Goal: Task Accomplishment & Management: Manage account settings

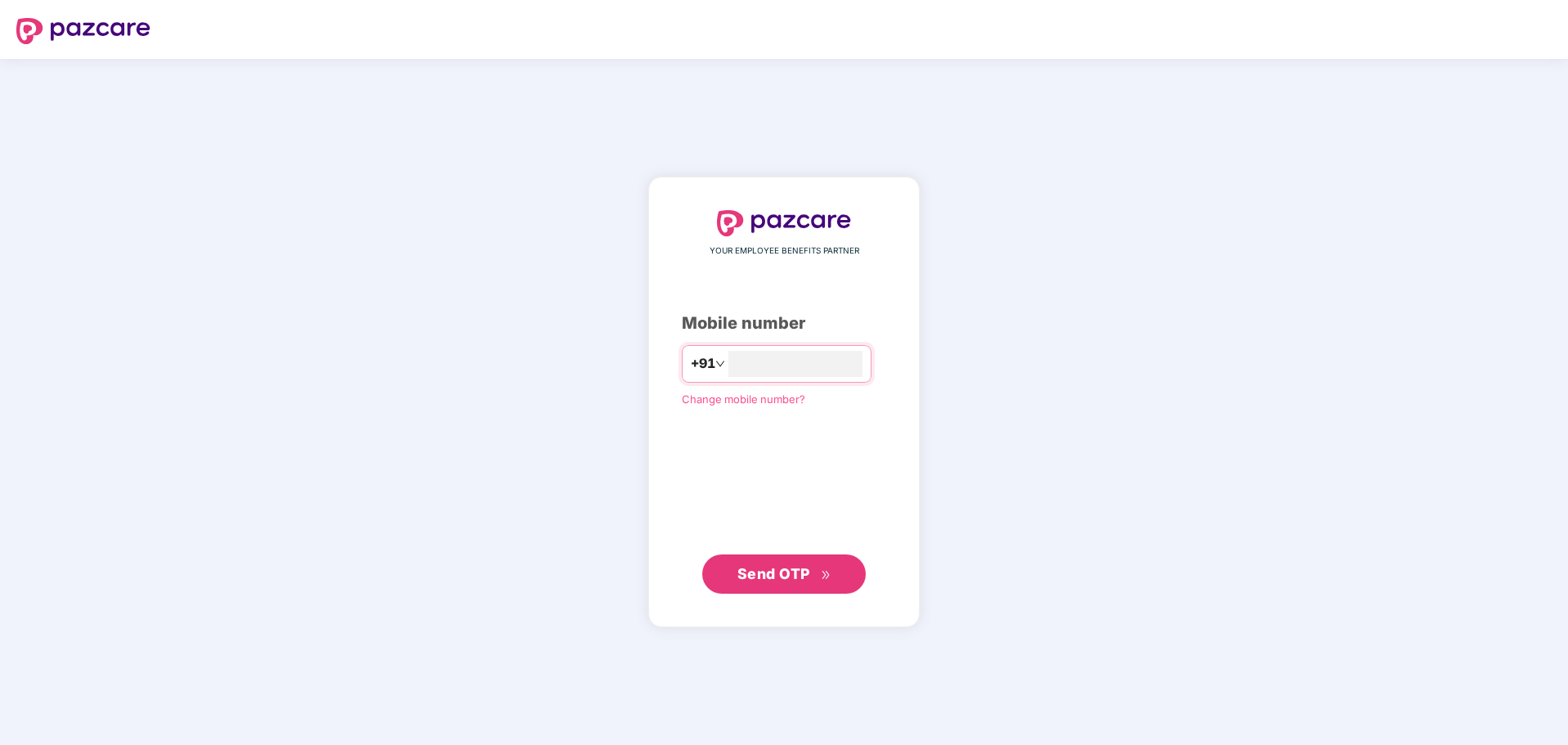
type input "**********"
click at [783, 580] on span "Send OTP" at bounding box center [774, 573] width 72 height 18
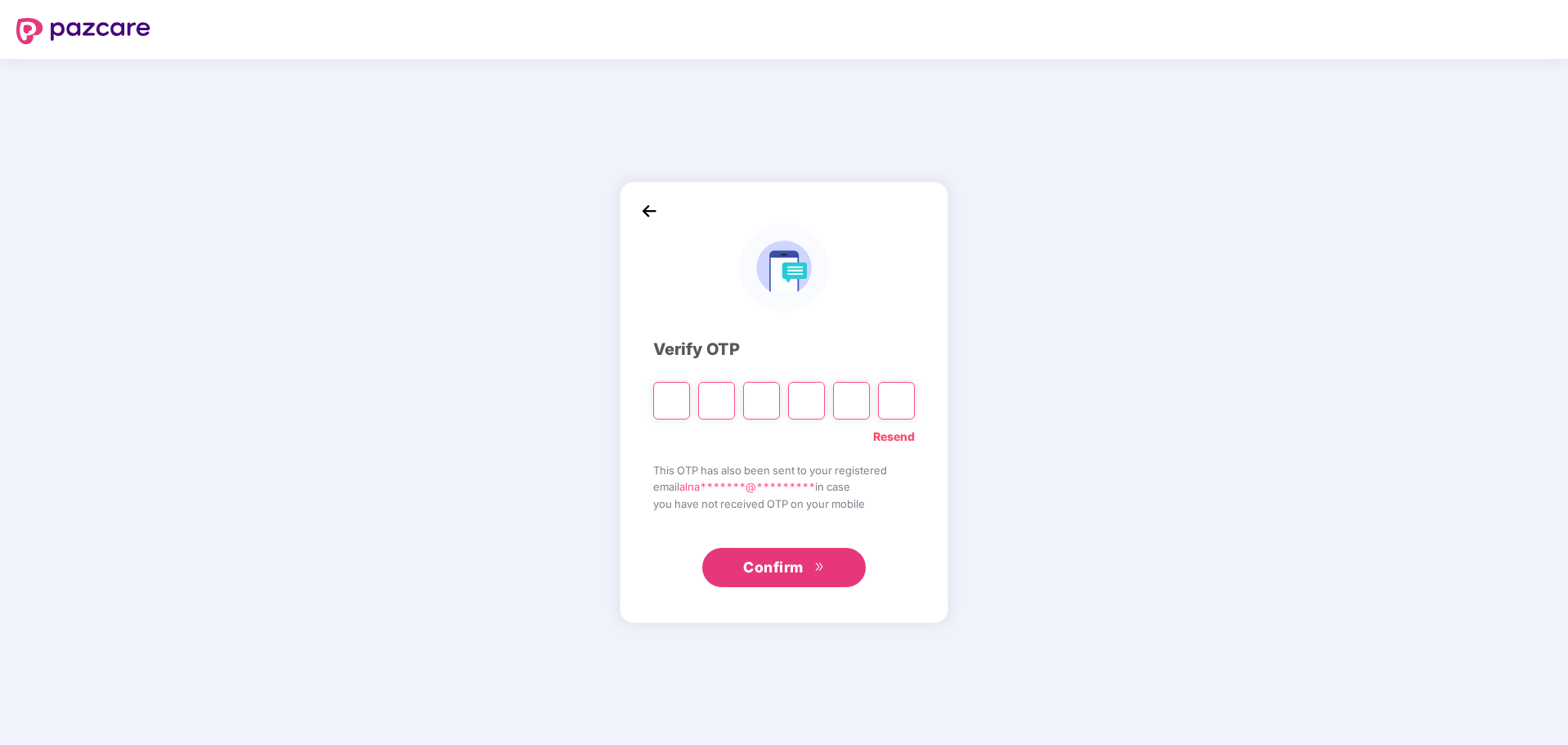
type input "*"
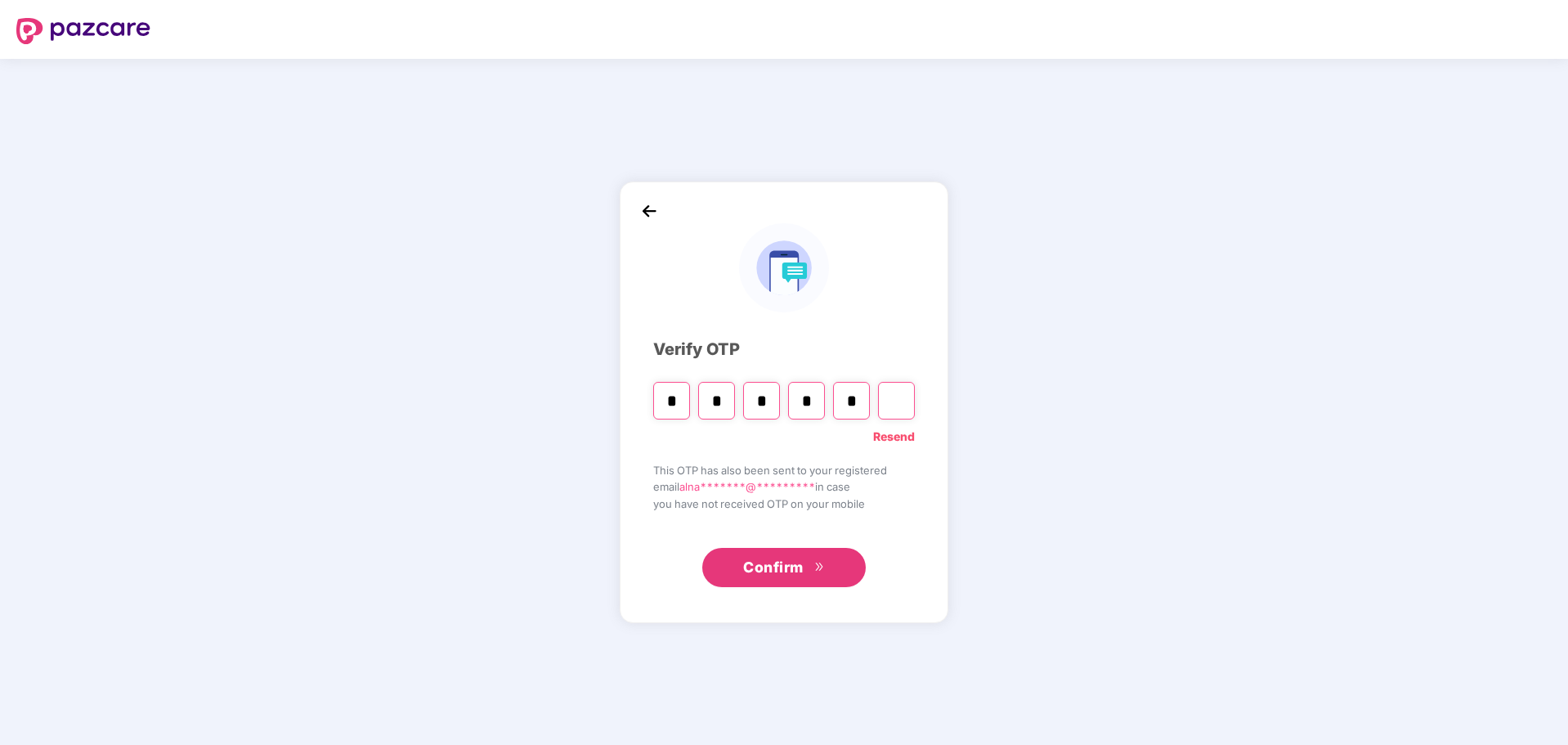
type input "*"
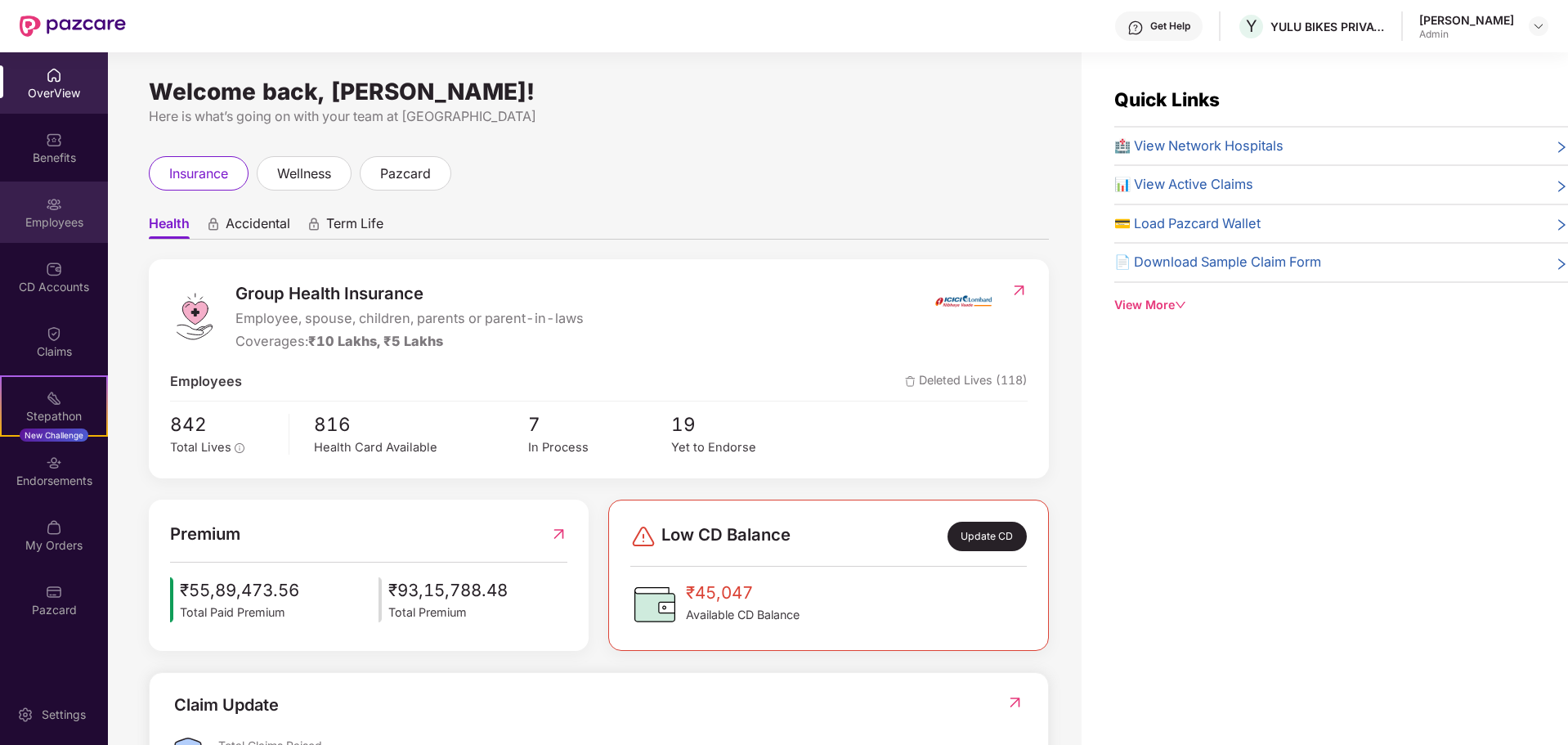
click at [65, 196] on div "Employees" at bounding box center [54, 212] width 108 height 62
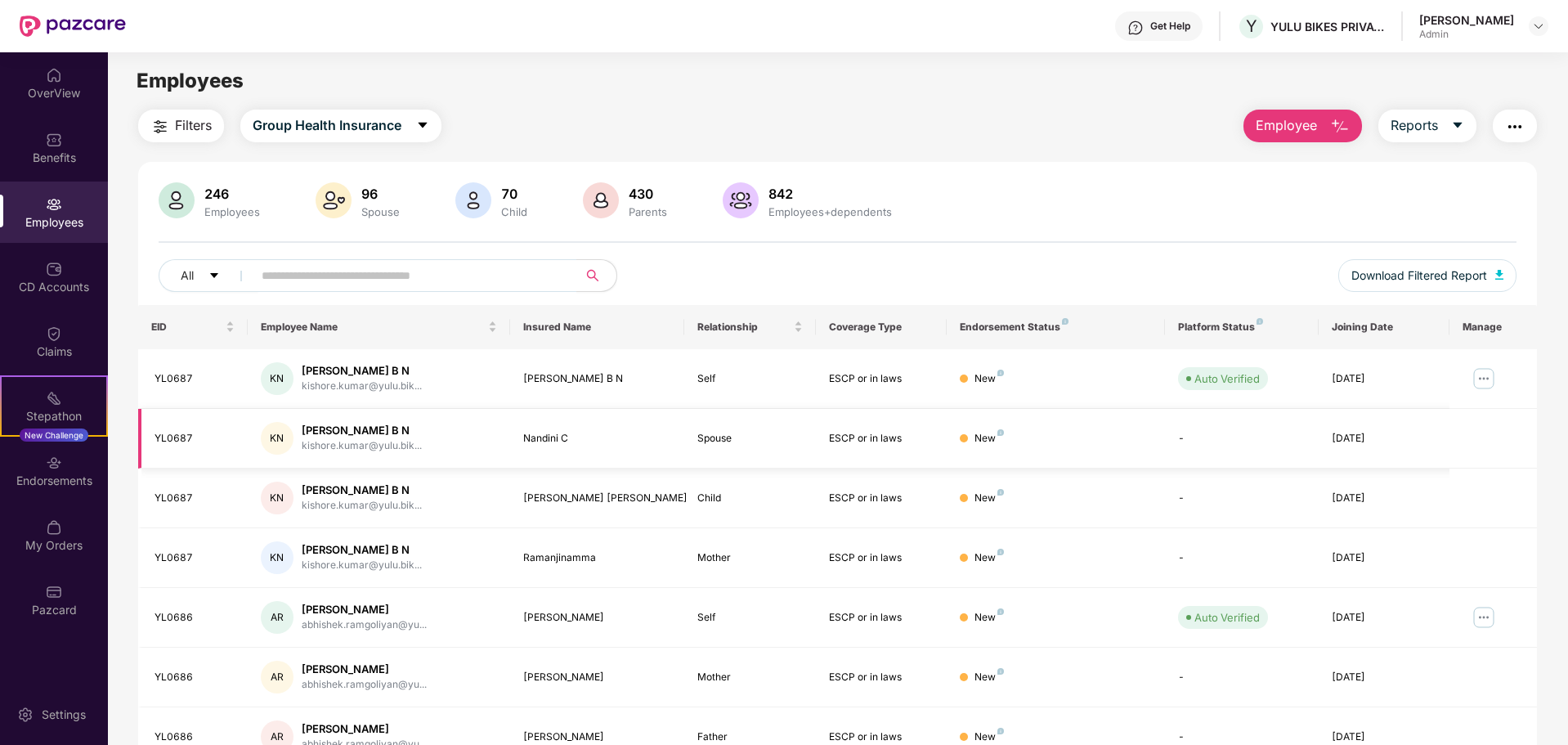
scroll to position [260, 0]
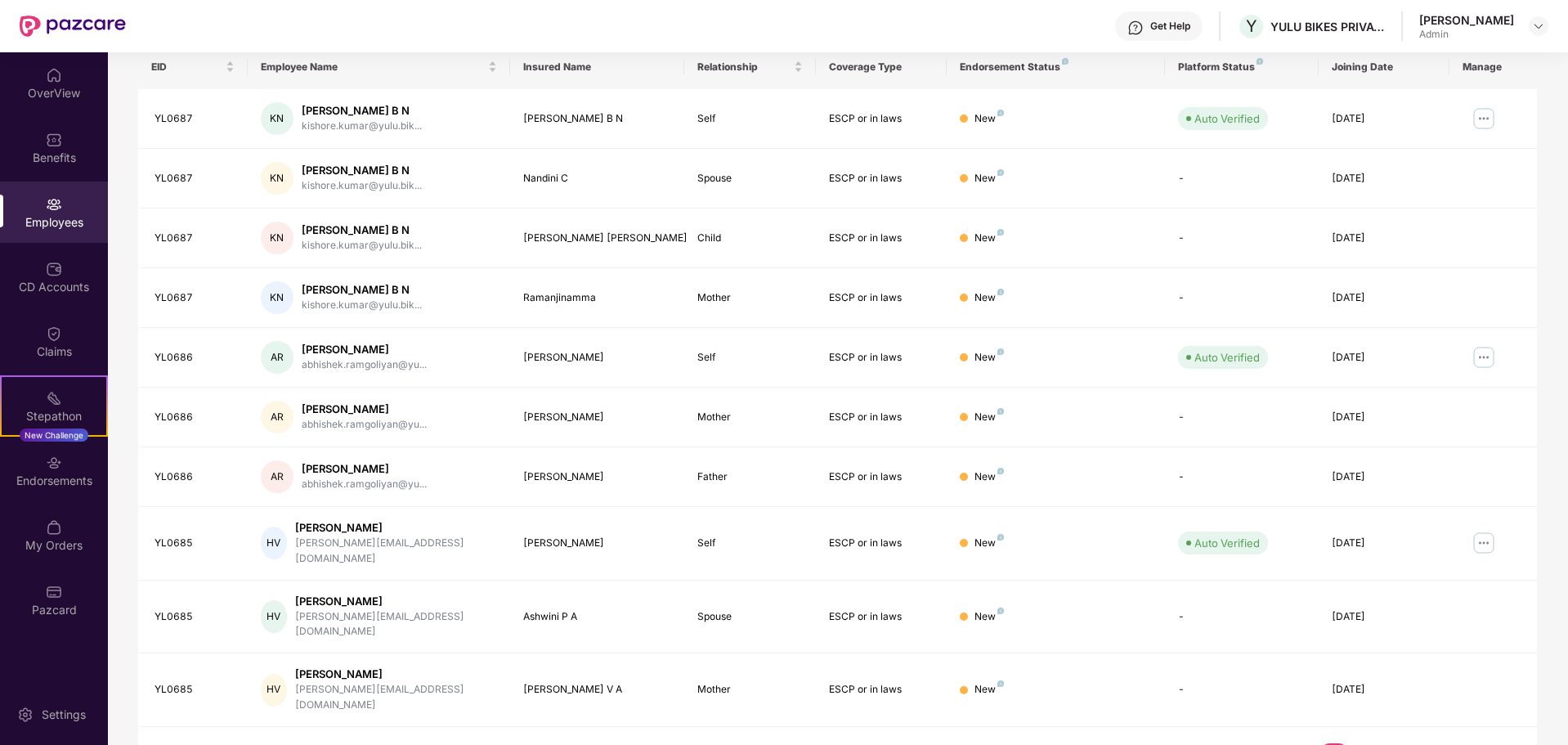
click at [1361, 743] on link "2" at bounding box center [1361, 755] width 26 height 24
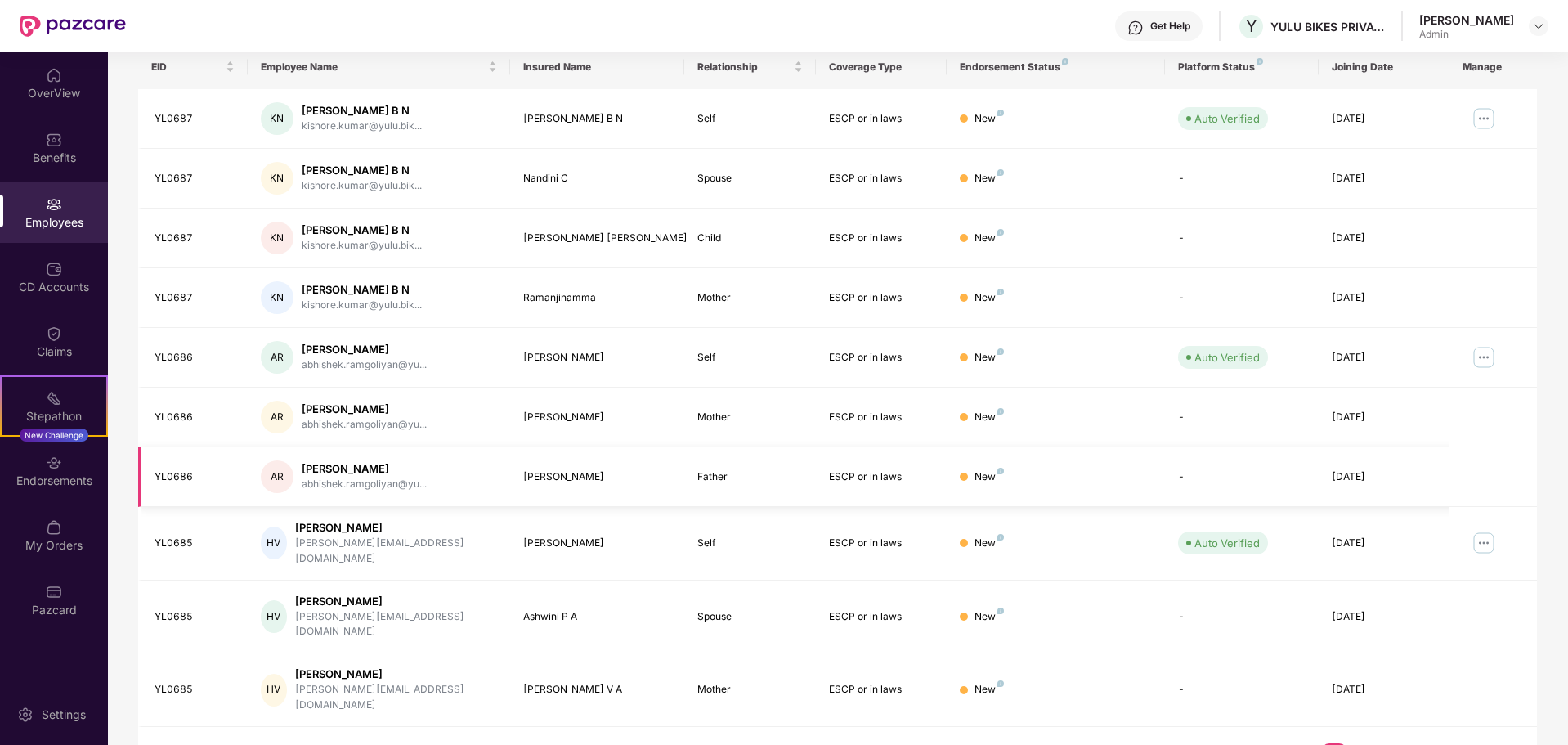
scroll to position [0, 0]
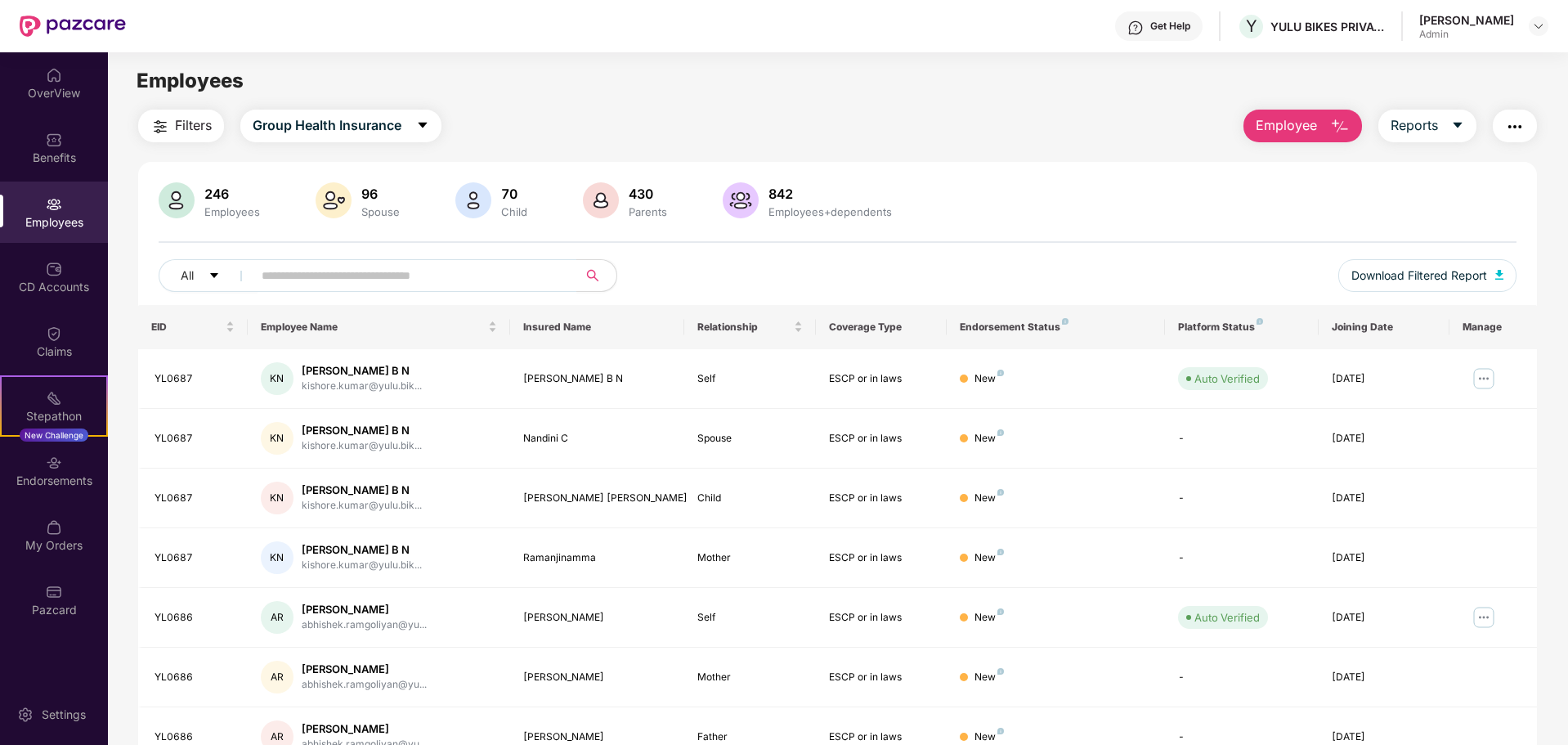
click at [1290, 120] on span "Employee" at bounding box center [1286, 125] width 62 height 21
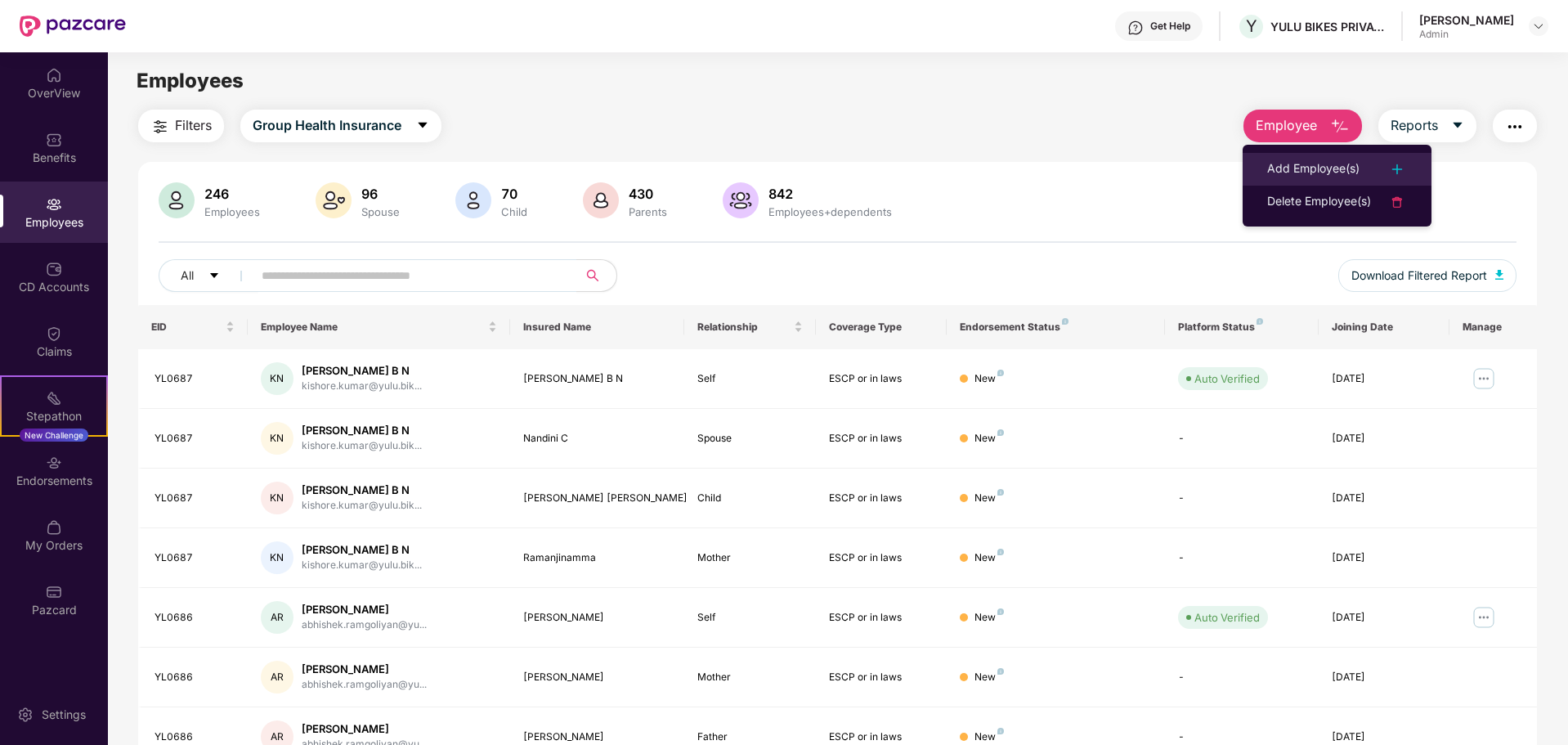
click at [1292, 170] on div "Add Employee(s)" at bounding box center [1314, 169] width 93 height 20
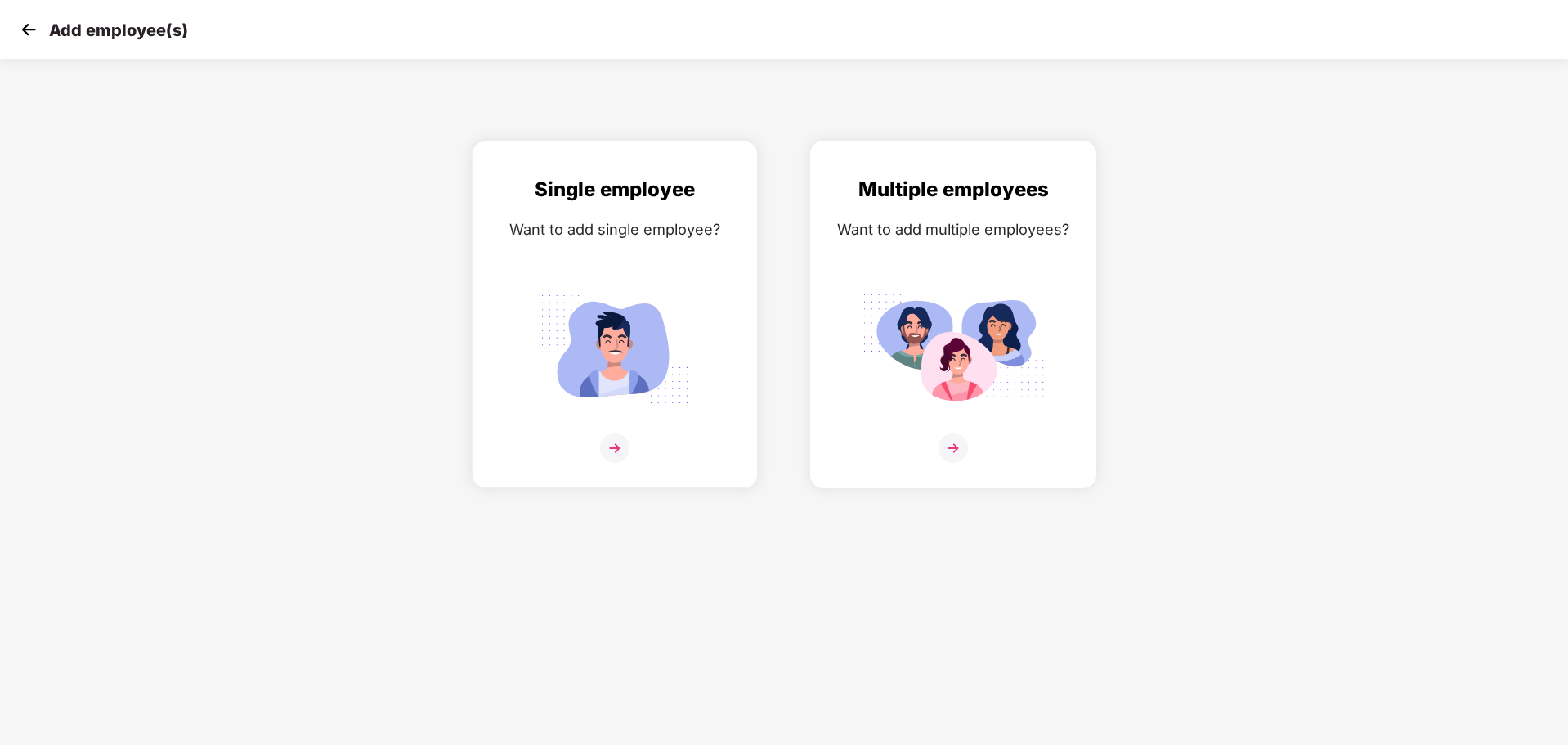
click at [951, 443] on img at bounding box center [953, 448] width 29 height 29
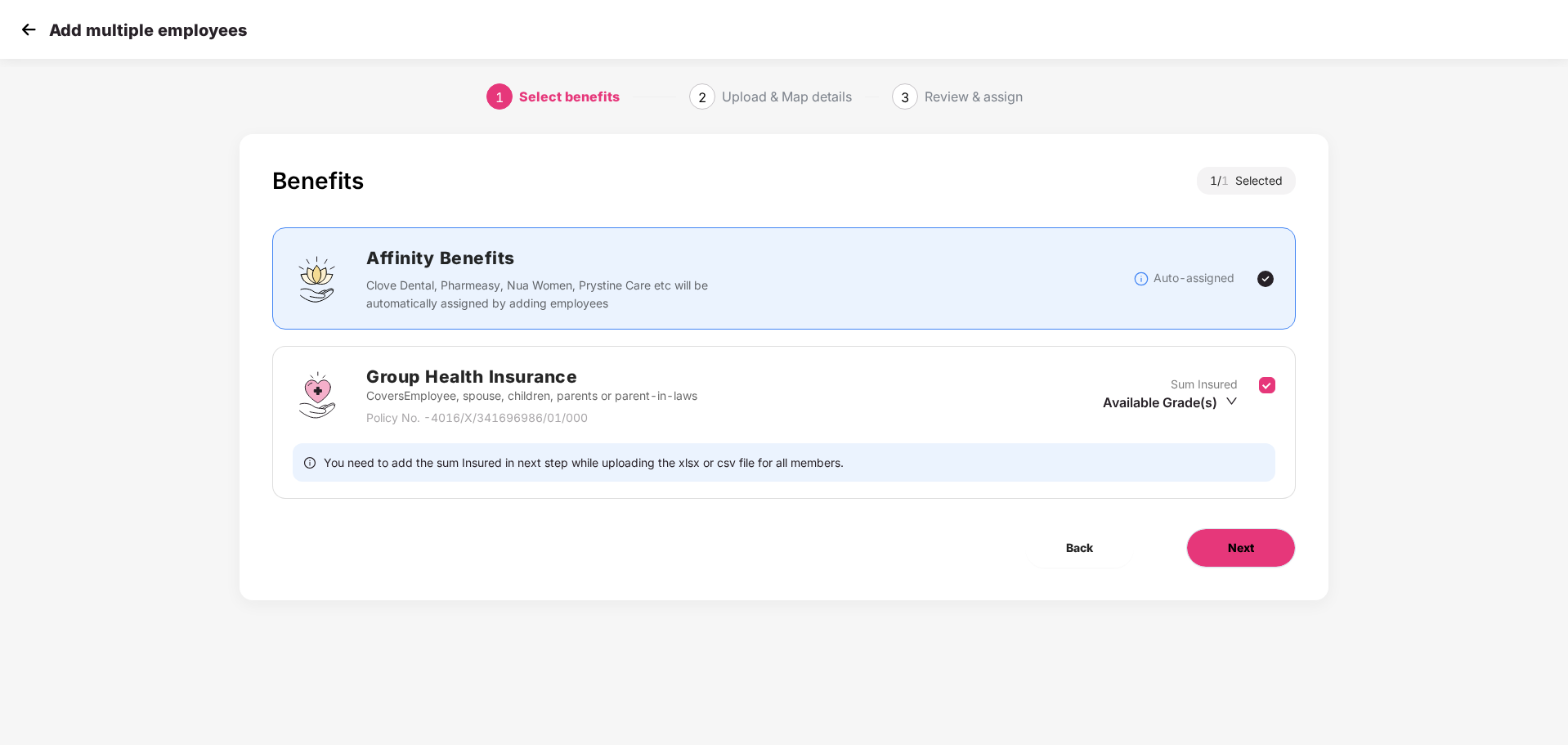
click at [1221, 542] on button "Next" at bounding box center [1241, 548] width 109 height 39
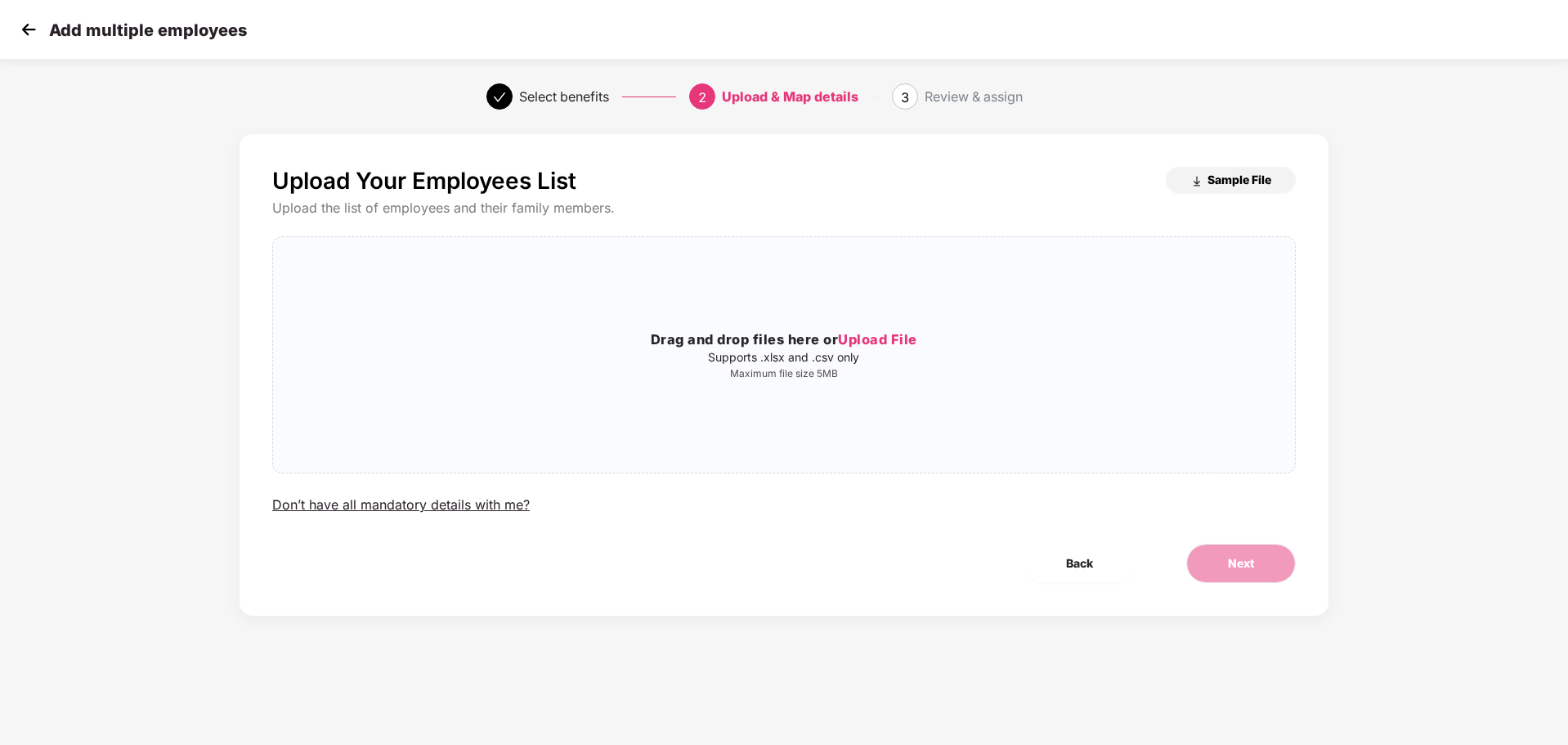
click at [1235, 177] on span "Sample File" at bounding box center [1240, 180] width 64 height 16
